Goal: Find specific page/section: Find specific page/section

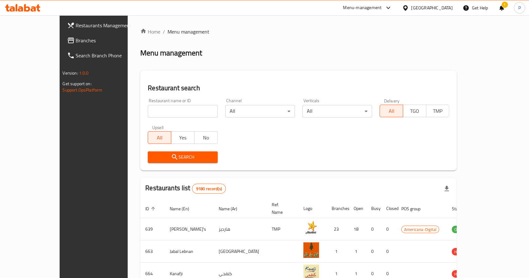
click at [149, 110] on div "Home / Menu management Menu management Restaurant search Restaurant name or ID …" at bounding box center [298, 235] width 317 height 414
type input "harvest"
click button "Search" at bounding box center [183, 158] width 70 height 12
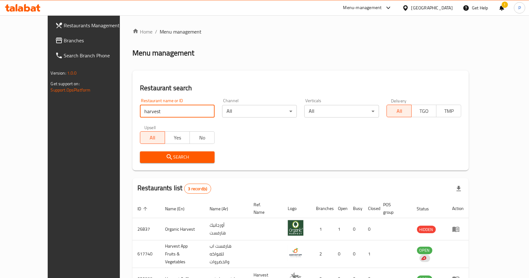
scroll to position [33, 0]
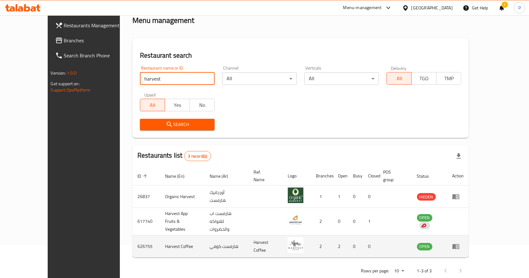
click at [460, 245] on icon "enhanced table" at bounding box center [456, 247] width 7 height 5
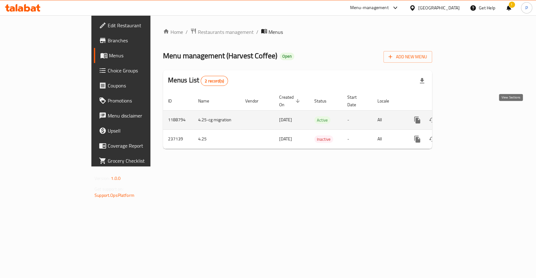
click at [466, 116] on icon "enhanced table" at bounding box center [463, 120] width 8 height 8
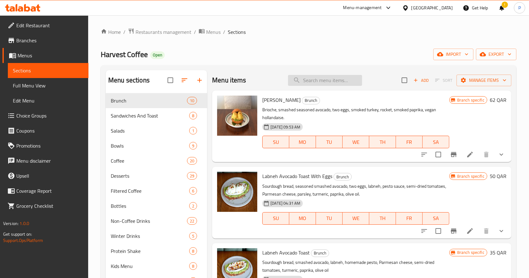
click at [305, 83] on input "search" at bounding box center [325, 80] width 74 height 11
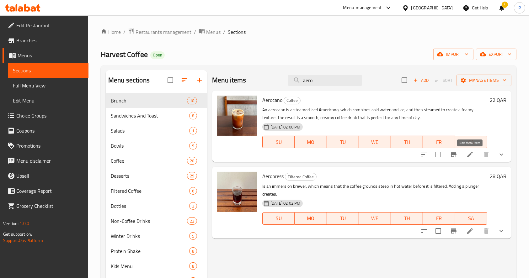
type input "aero"
click at [473, 157] on icon at bounding box center [470, 155] width 8 height 8
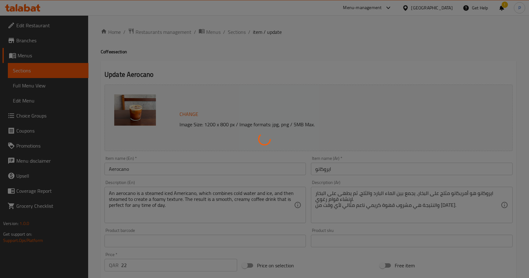
type input "الإضافات:"
type input "0"
type input "1"
type input "إختيارك من:"
type input "1"
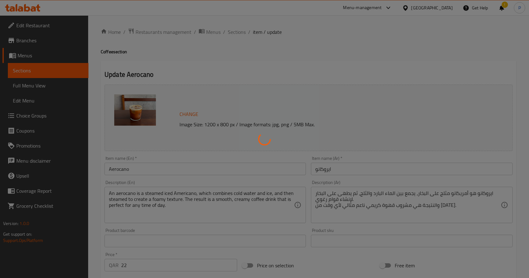
type input "1"
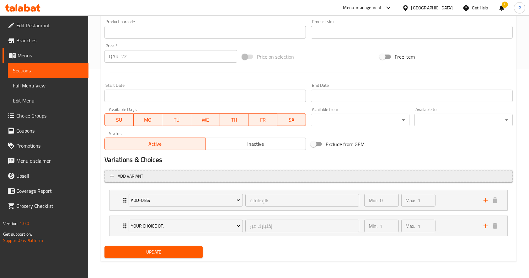
scroll to position [210, 0]
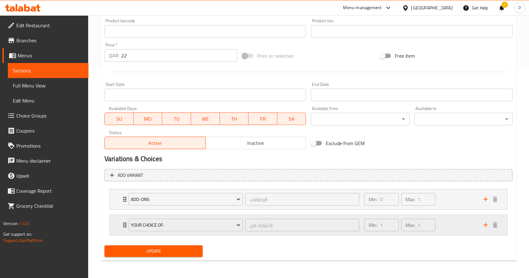
click at [121, 223] on div "Your Choice Of: إختيارك من: ​ Min: 1 ​ Max: 1 ​" at bounding box center [309, 225] width 398 height 20
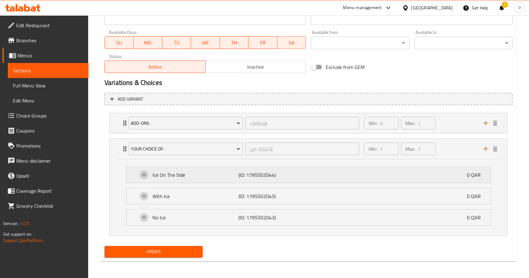
scroll to position [287, 0]
click at [116, 127] on div "Add-ons: الإضافات: ​ Min: 0 ​ Max: 1 ​" at bounding box center [309, 123] width 398 height 20
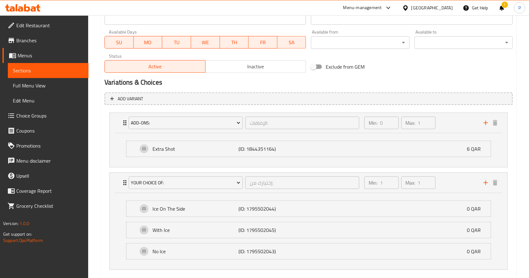
scroll to position [321, 0]
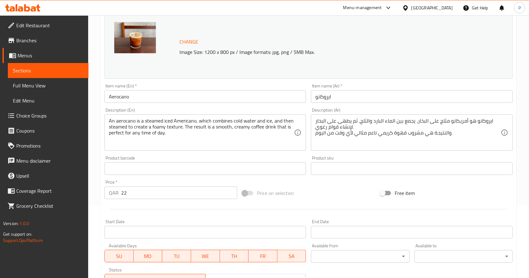
scroll to position [83, 0]
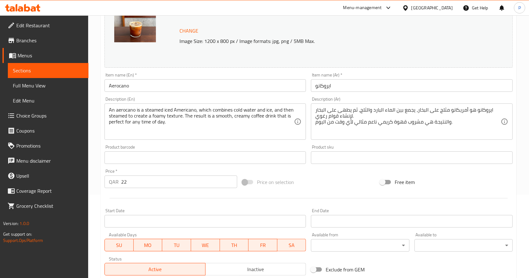
click at [308, 122] on div "Description (En) An aerocano is a steamed iced Americano, which combines cold w…" at bounding box center [205, 118] width 207 height 48
click at [307, 134] on div "Description (En) An aerocano is a steamed iced Americano, which combines cold w…" at bounding box center [205, 118] width 207 height 48
click at [308, 150] on div "Product barcode Product barcode" at bounding box center [205, 155] width 207 height 24
click at [173, 111] on textarea "An aerocano is a steamed iced Americano, which combines cold water and ice, and…" at bounding box center [201, 122] width 185 height 30
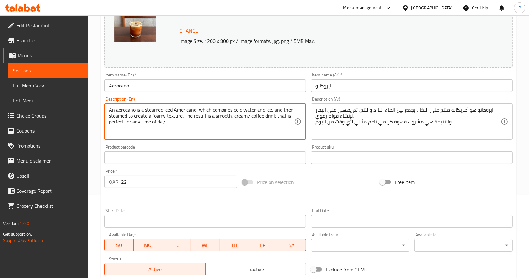
click at [173, 111] on textarea "An aerocano is a steamed iced Americano, which combines cold water and ice, and…" at bounding box center [201, 122] width 185 height 30
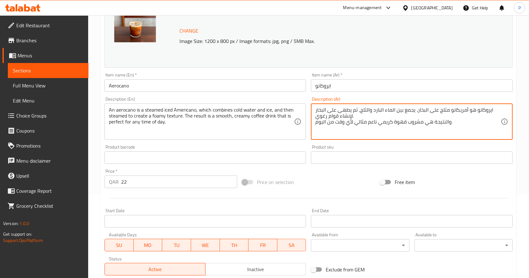
click at [329, 114] on textarea "ايروكانو هو أمريكانو مثلج على البخار، يجمع بين الماء البارد والثلج، ثم يطهى على…" at bounding box center [407, 122] width 185 height 30
click at [346, 119] on textarea "ايروكانو هو أمريكانو مثلج على البخار، يجمع بين الماء البارد والثلج، ثم يطهى على…" at bounding box center [407, 122] width 185 height 30
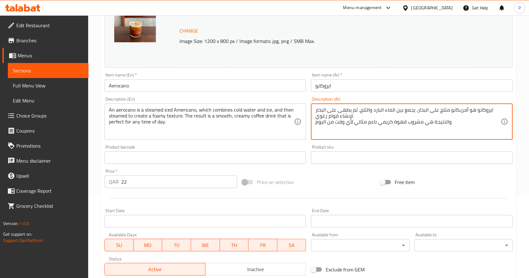
click at [346, 119] on textarea "ايروكانو هو أمريكانو مثلج على البخار، يجمع بين الماء البارد والثلج، ثم يطهى على…" at bounding box center [407, 122] width 185 height 30
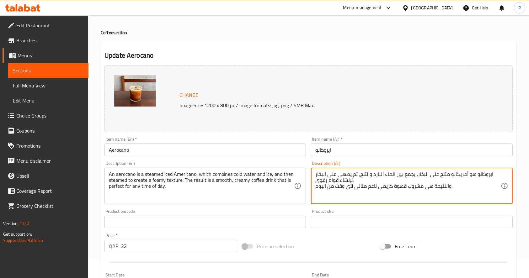
scroll to position [0, 0]
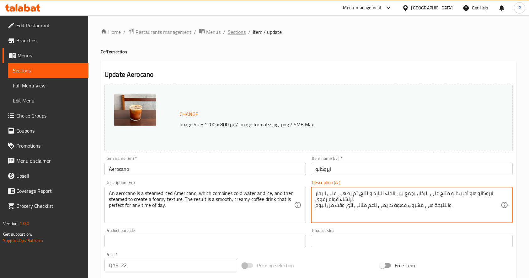
click at [233, 30] on span "Sections" at bounding box center [237, 32] width 18 height 8
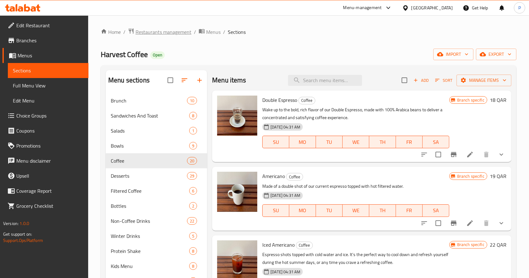
click at [173, 34] on span "Restaurants management" at bounding box center [164, 32] width 56 height 8
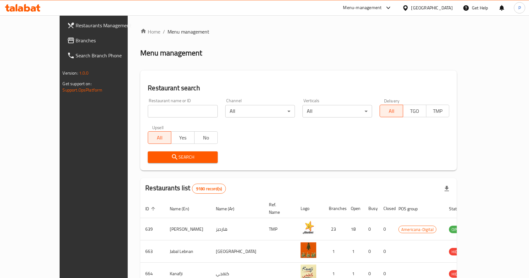
click at [152, 112] on input "search" at bounding box center [183, 111] width 70 height 13
type input "zaitoon"
click button "Search" at bounding box center [183, 158] width 70 height 12
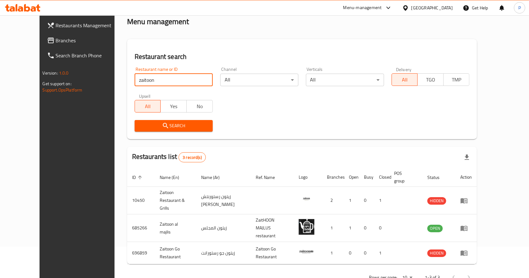
scroll to position [33, 0]
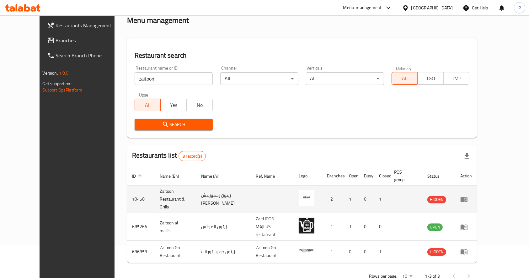
click at [127, 189] on td "10450" at bounding box center [141, 200] width 28 height 28
copy td "10450"
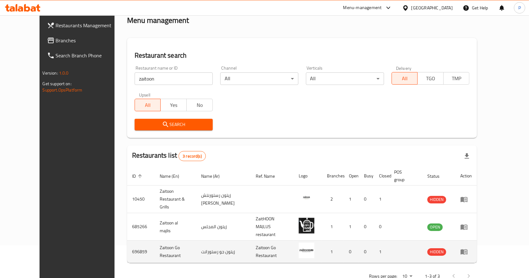
click at [127, 241] on td "696859" at bounding box center [141, 252] width 28 height 22
copy td "696859"
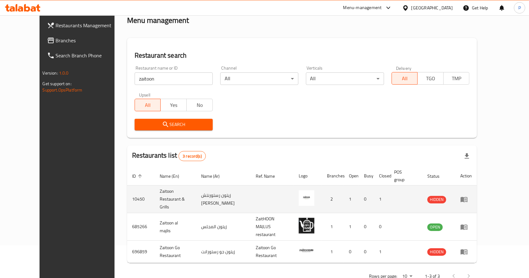
click at [155, 188] on td "Zaitoon Restaurant & Grills" at bounding box center [176, 200] width 42 height 28
copy td "Zaitoon Restaurant & Grills"
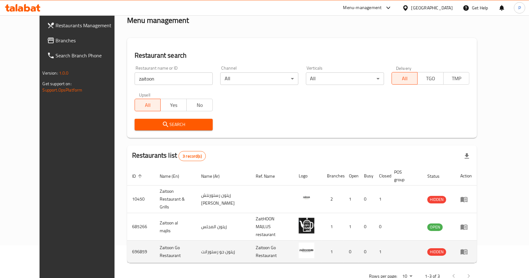
click at [155, 241] on td "Zaitoon Go Restaurant" at bounding box center [176, 252] width 42 height 22
copy td "Zaitoon Go Restaurant"
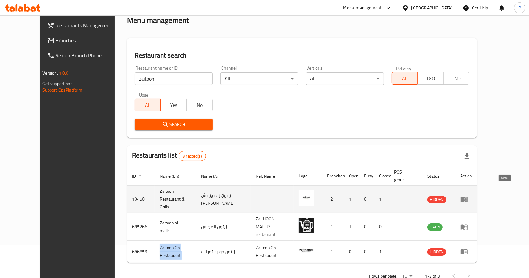
click at [468, 196] on icon "enhanced table" at bounding box center [464, 200] width 8 height 8
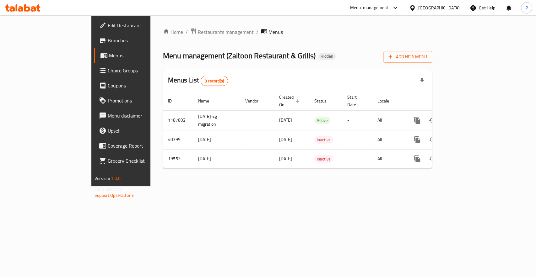
click at [108, 41] on span "Branches" at bounding box center [142, 41] width 68 height 8
click at [198, 35] on span "Restaurants management" at bounding box center [226, 32] width 56 height 8
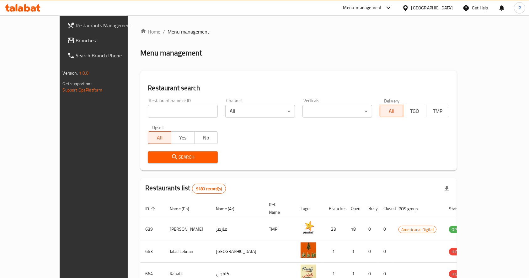
click at [165, 111] on div "Home / Menu management Menu management Restaurant search Restaurant name or ID …" at bounding box center [298, 235] width 317 height 414
click at [165, 111] on input "search" at bounding box center [183, 111] width 70 height 13
type input "zaitoon"
click at [163, 157] on span "Search" at bounding box center [183, 157] width 60 height 8
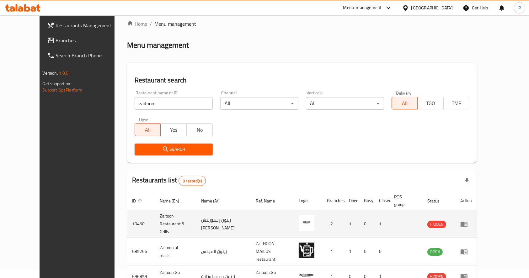
scroll to position [33, 0]
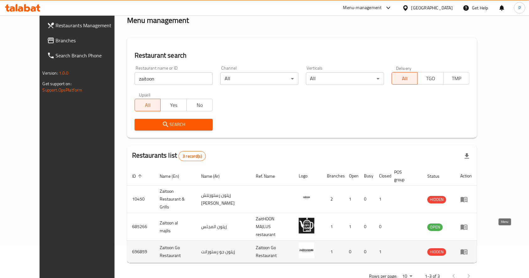
click at [472, 248] on link "enhanced table" at bounding box center [466, 252] width 12 height 8
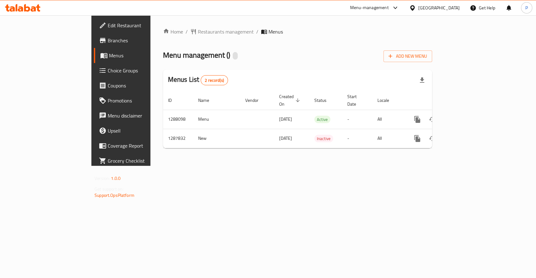
click at [94, 46] on link "Branches" at bounding box center [137, 40] width 87 height 15
